Goal: Task Accomplishment & Management: Manage account settings

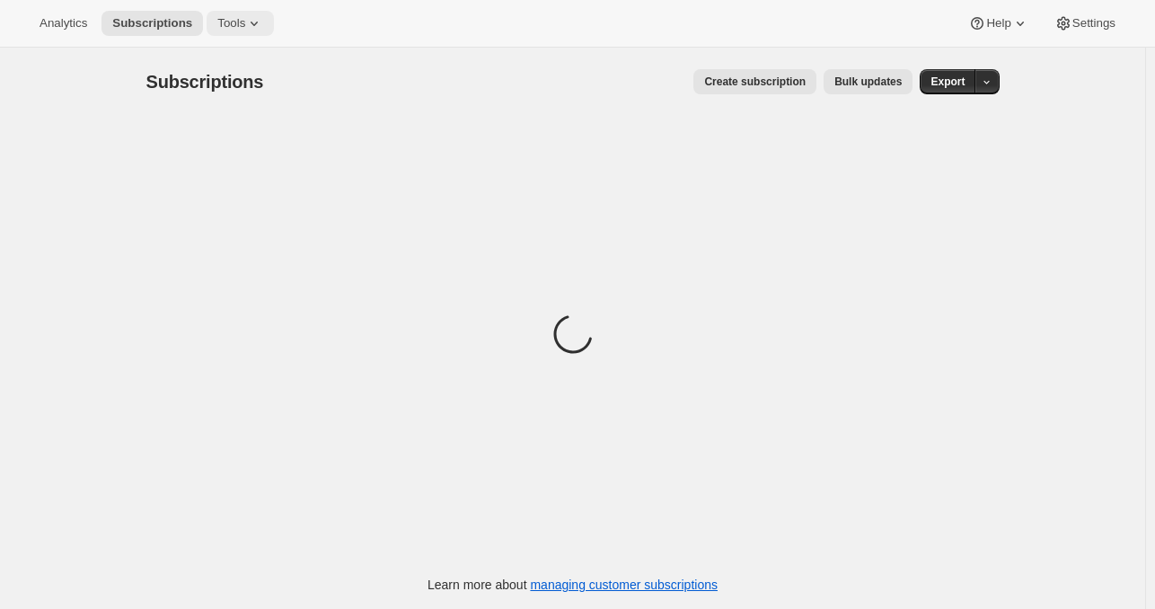
click at [222, 25] on span "Tools" at bounding box center [231, 23] width 28 height 14
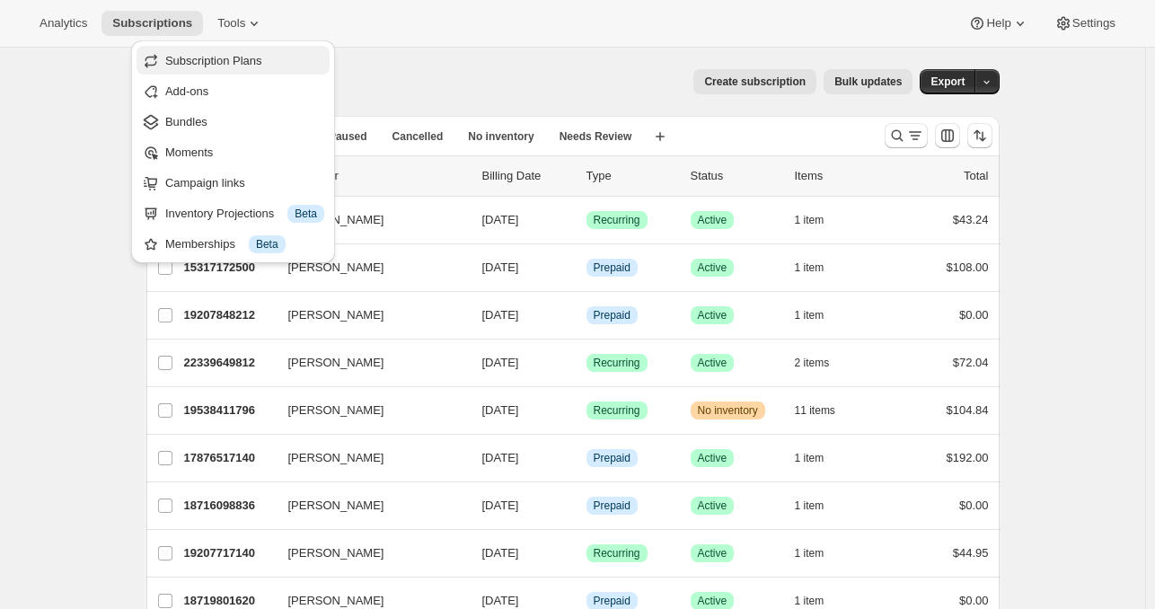
click at [234, 70] on button "Subscription Plans" at bounding box center [233, 60] width 193 height 29
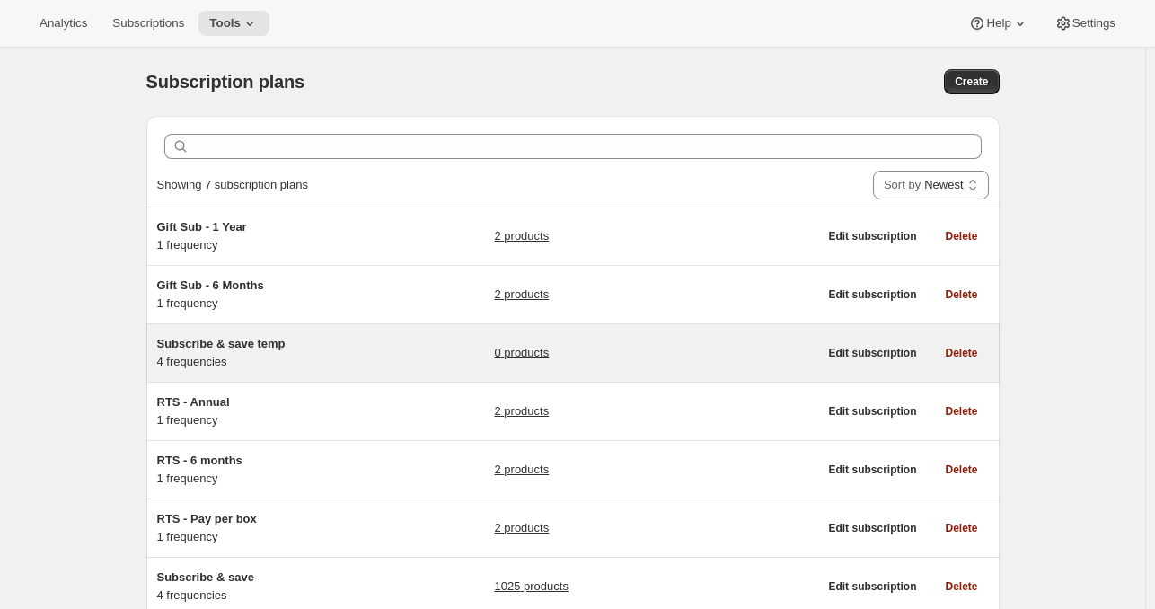
scroll to position [126, 0]
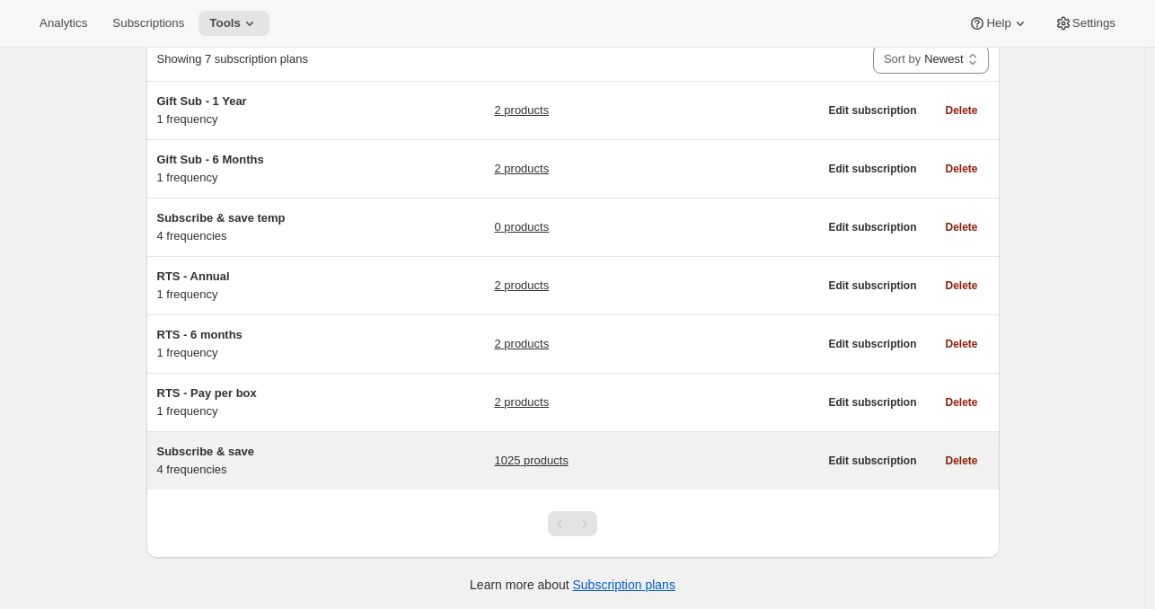
click at [550, 455] on link "1025 products" at bounding box center [531, 461] width 74 height 18
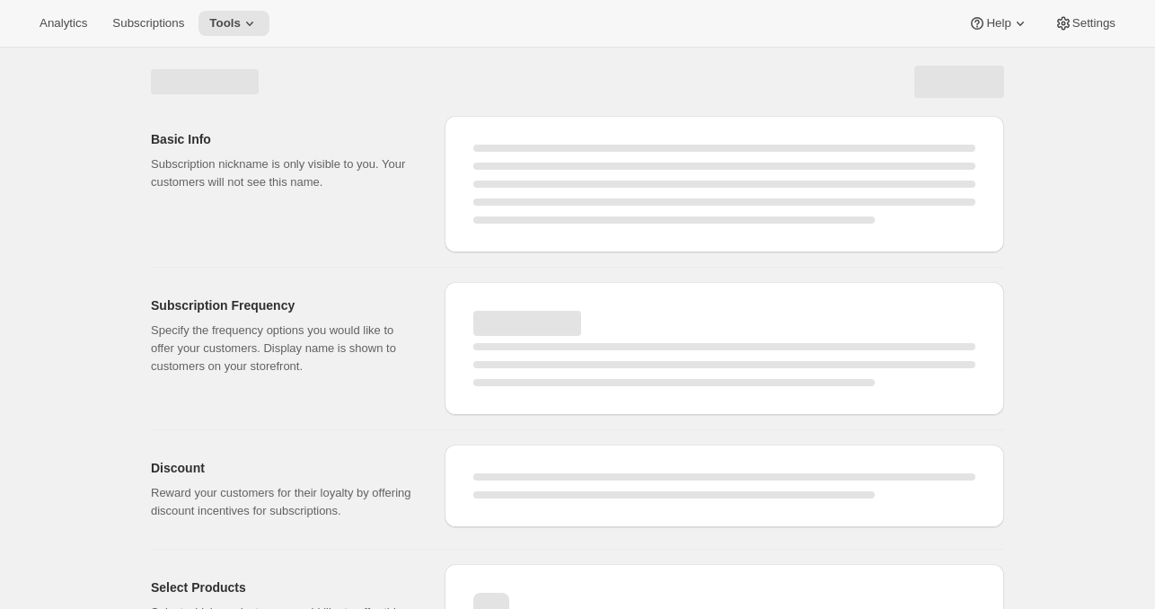
select select "WEEK"
select select "MONTH"
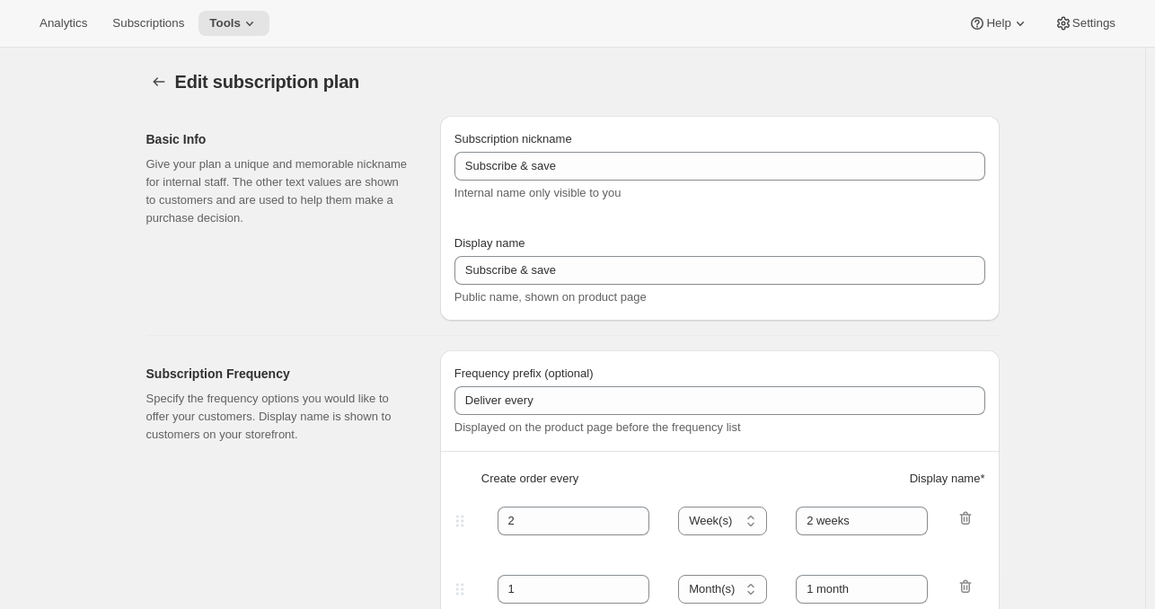
type input "Autoship and save"
type input "Deliver every:"
type input "1"
type input "1 week"
type input "2"
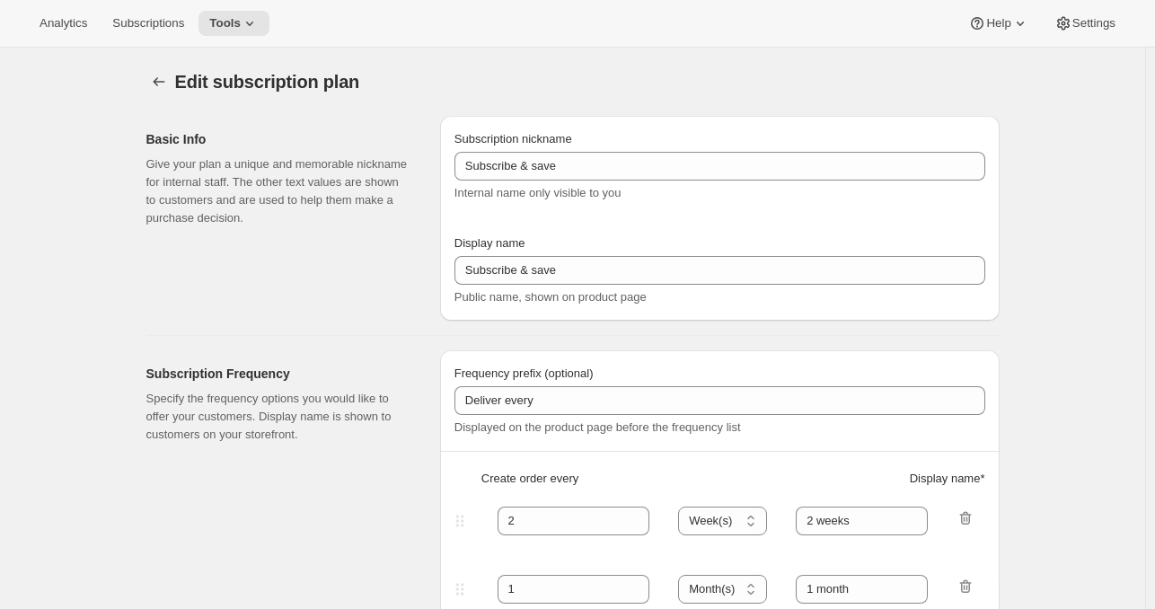
select select "WEEK"
type input "2 weeks"
type input "Put your fuel on autoship and save 20% on your first order and 5% on all future…"
select select "MONTH"
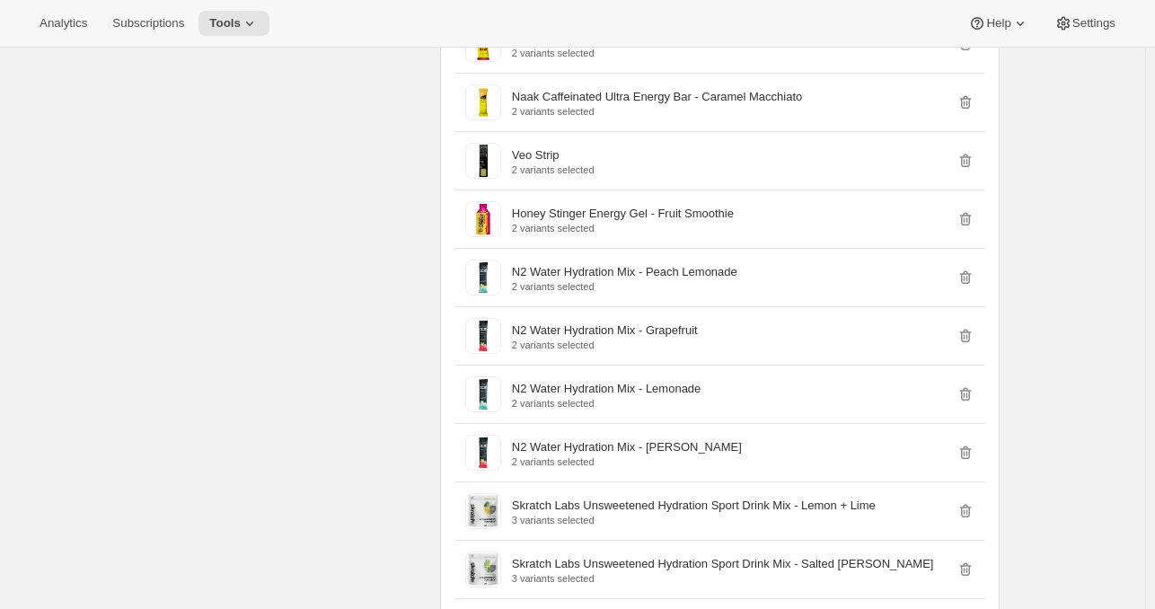
scroll to position [23472, 0]
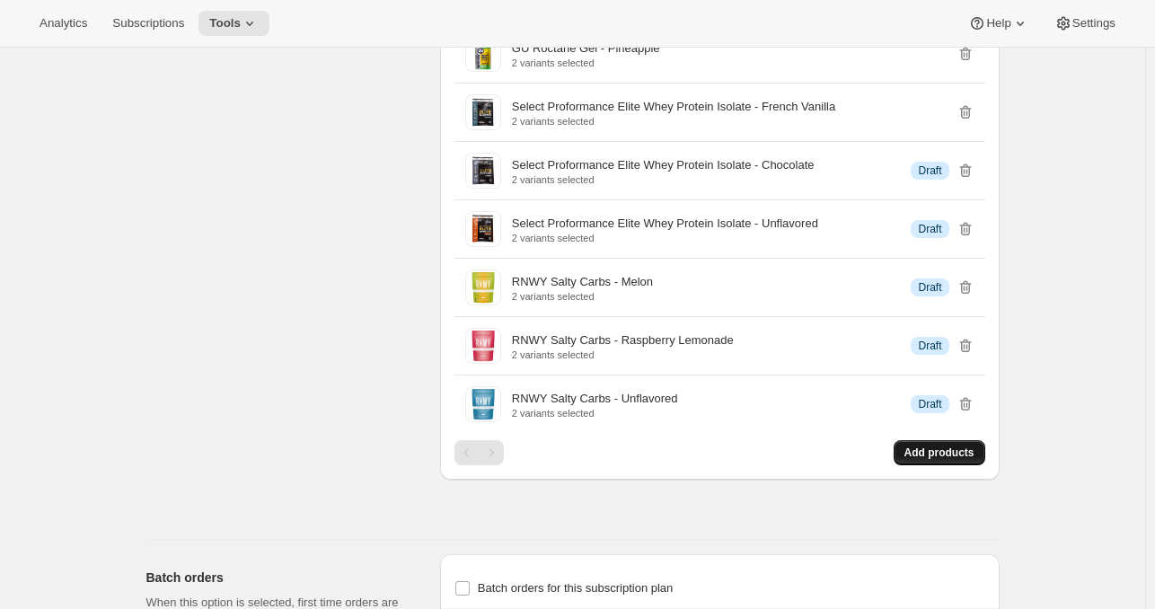
click at [942, 446] on span "Add products" at bounding box center [940, 453] width 70 height 14
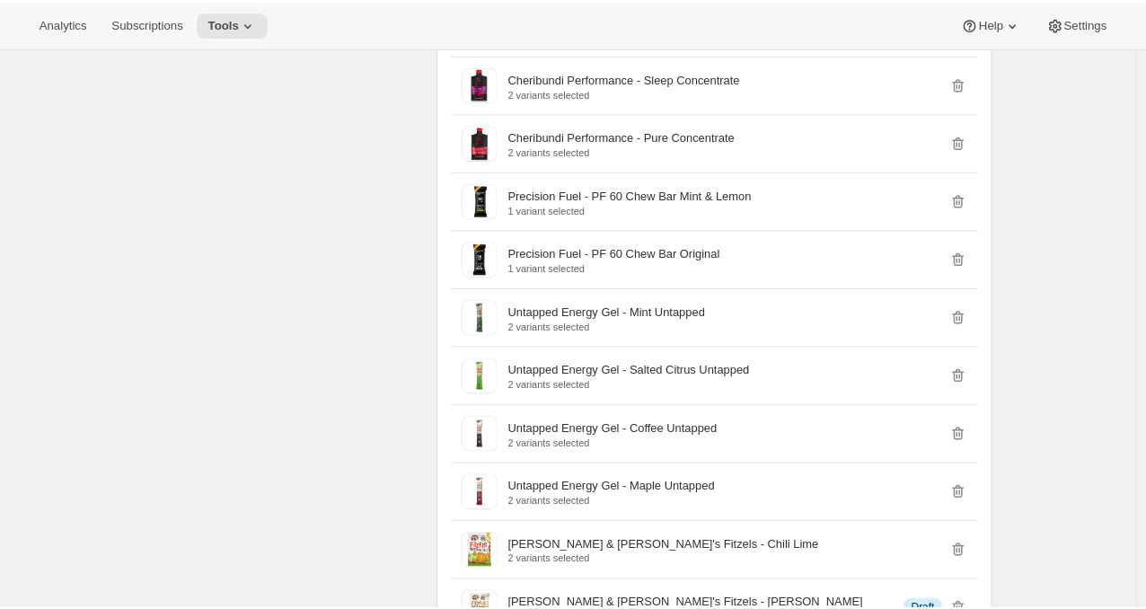
scroll to position [20288, 0]
